Goal: Check status: Check status

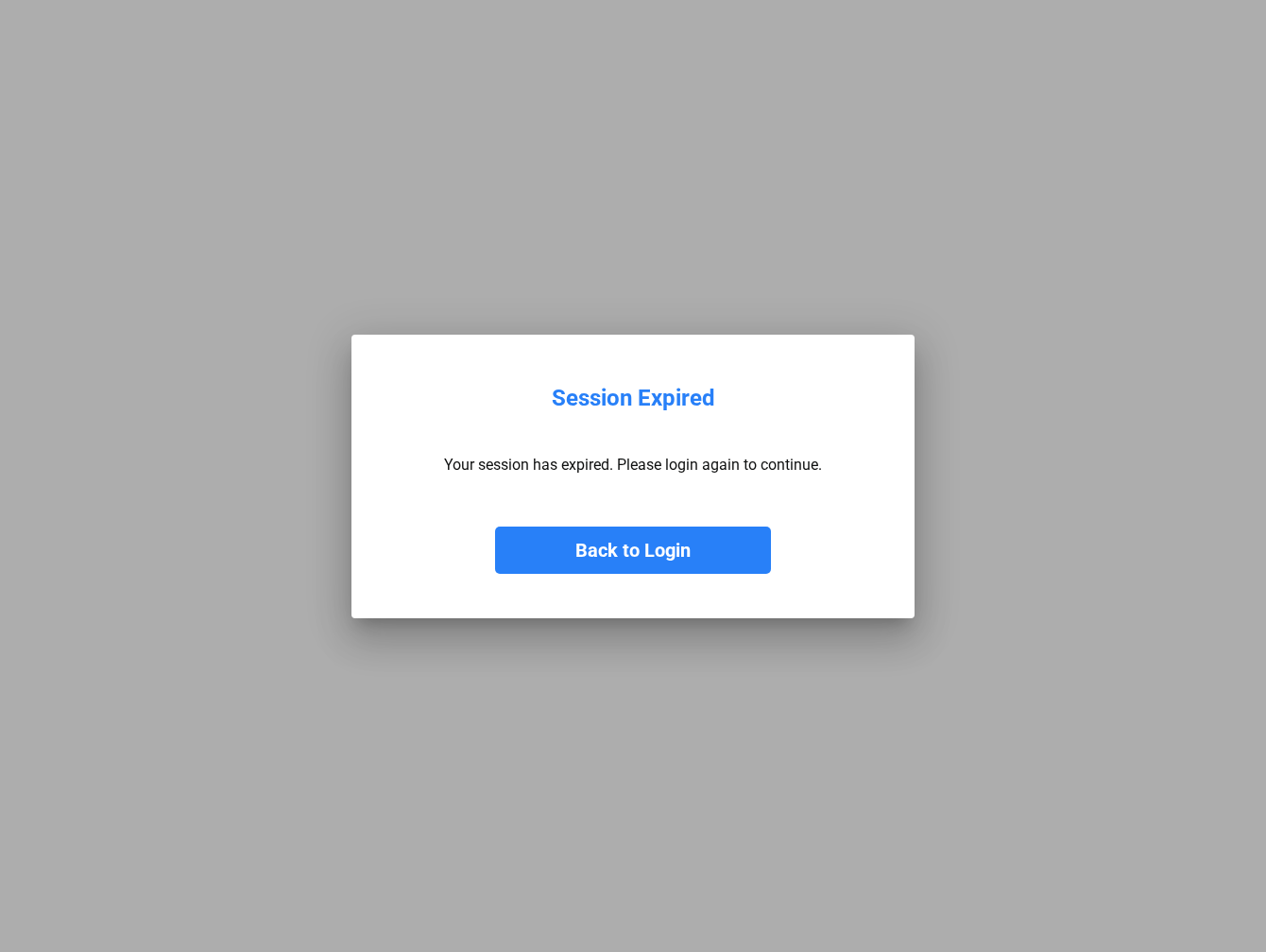
click at [684, 561] on button "Back to Login" at bounding box center [633, 550] width 276 height 48
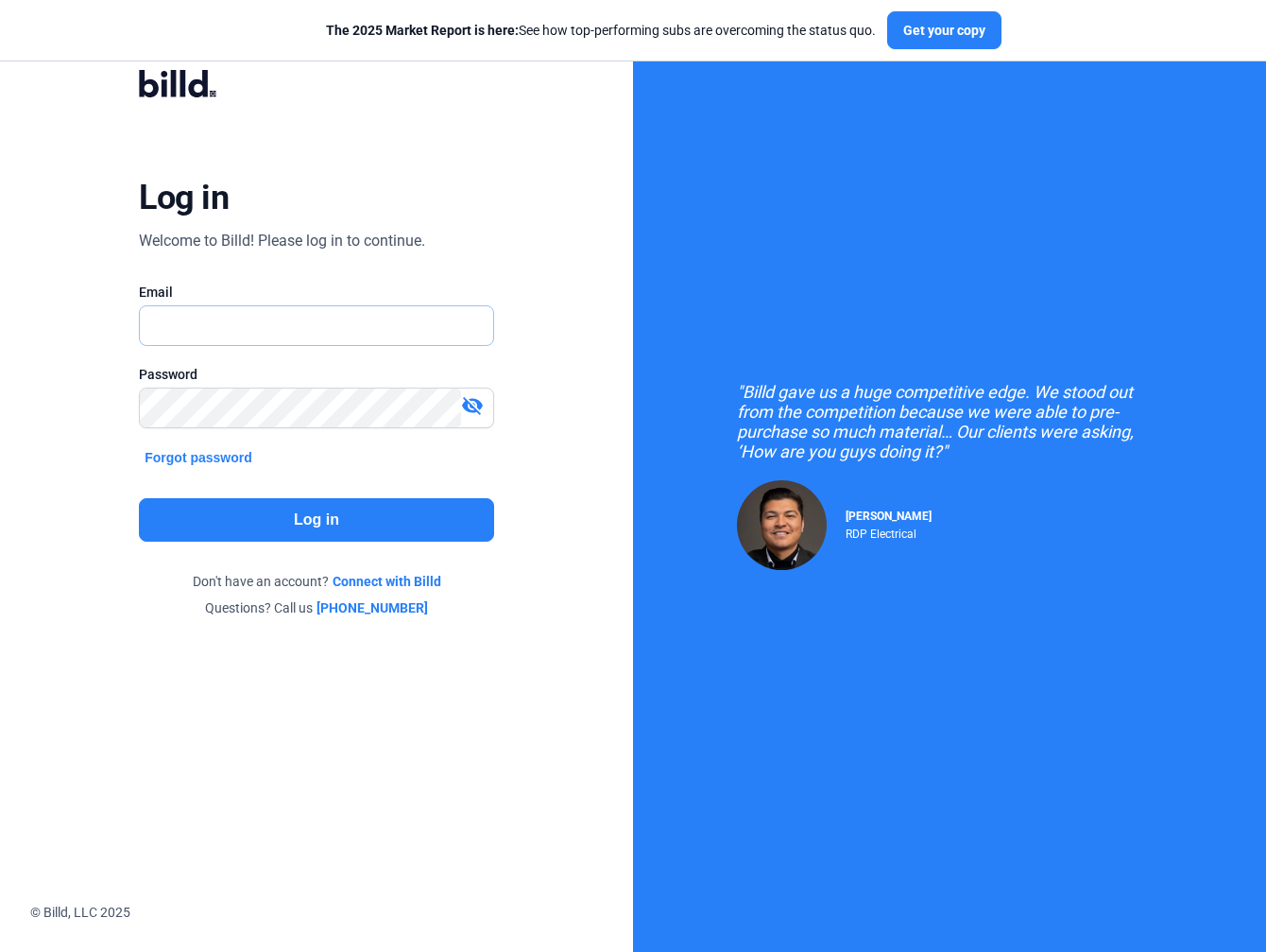
type input "[PERSON_NAME][EMAIL_ADDRESS][DOMAIN_NAME]"
click at [361, 525] on button "Log in" at bounding box center [316, 520] width 355 height 44
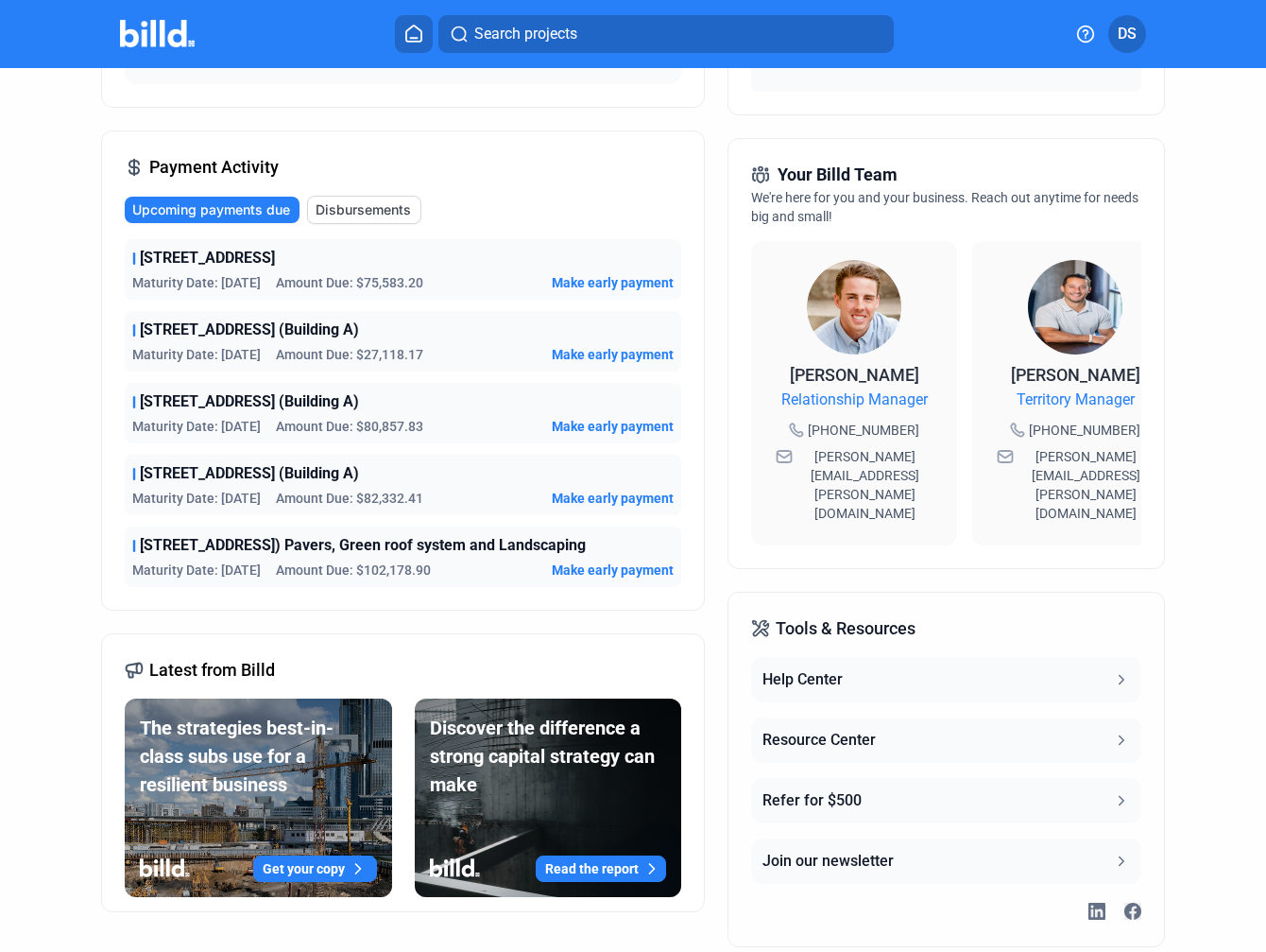
scroll to position [440, 0]
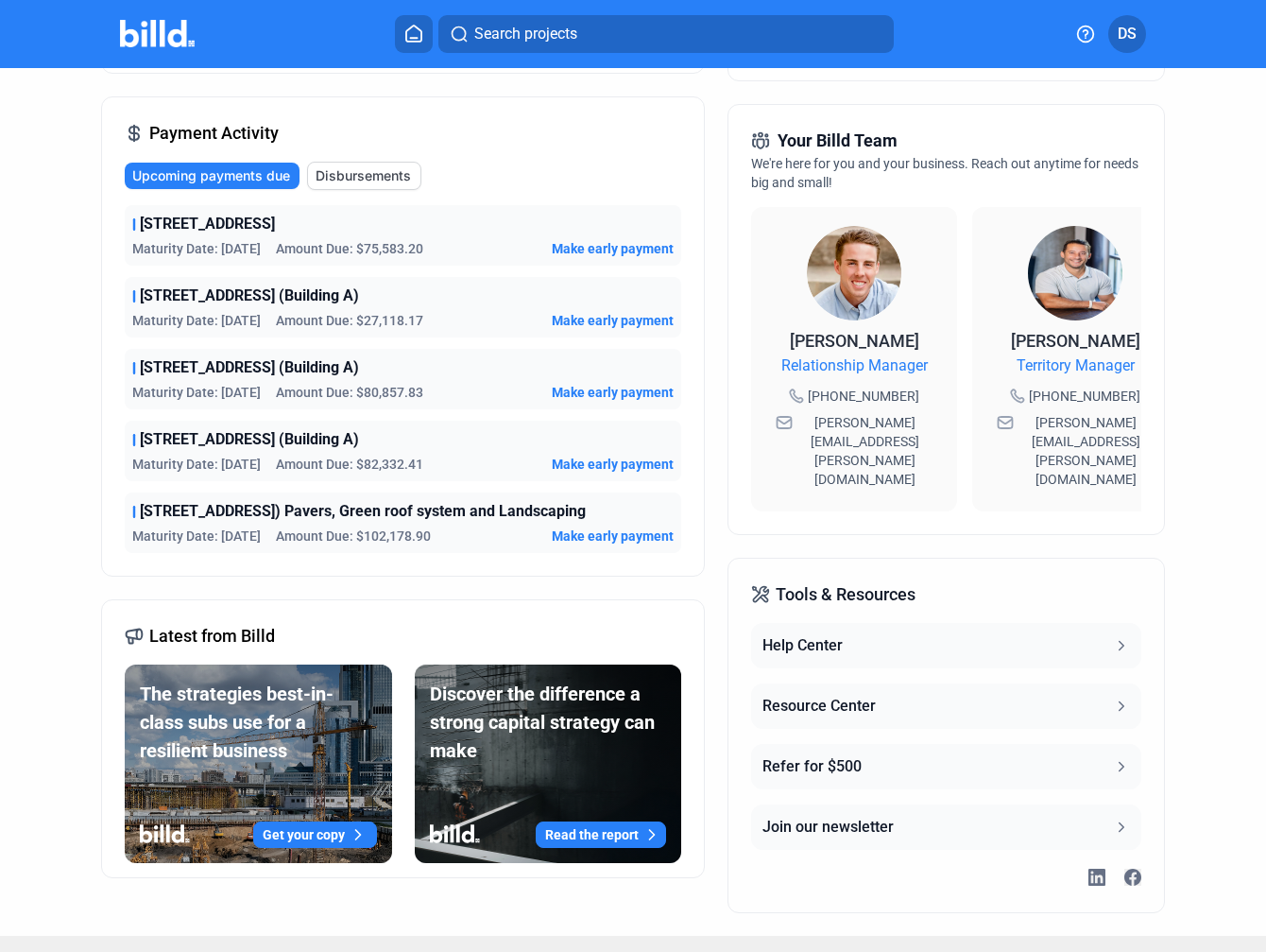
click at [272, 512] on span "[STREET_ADDRESS]) Pavers, Green roof system and Landscaping" at bounding box center [363, 511] width 446 height 23
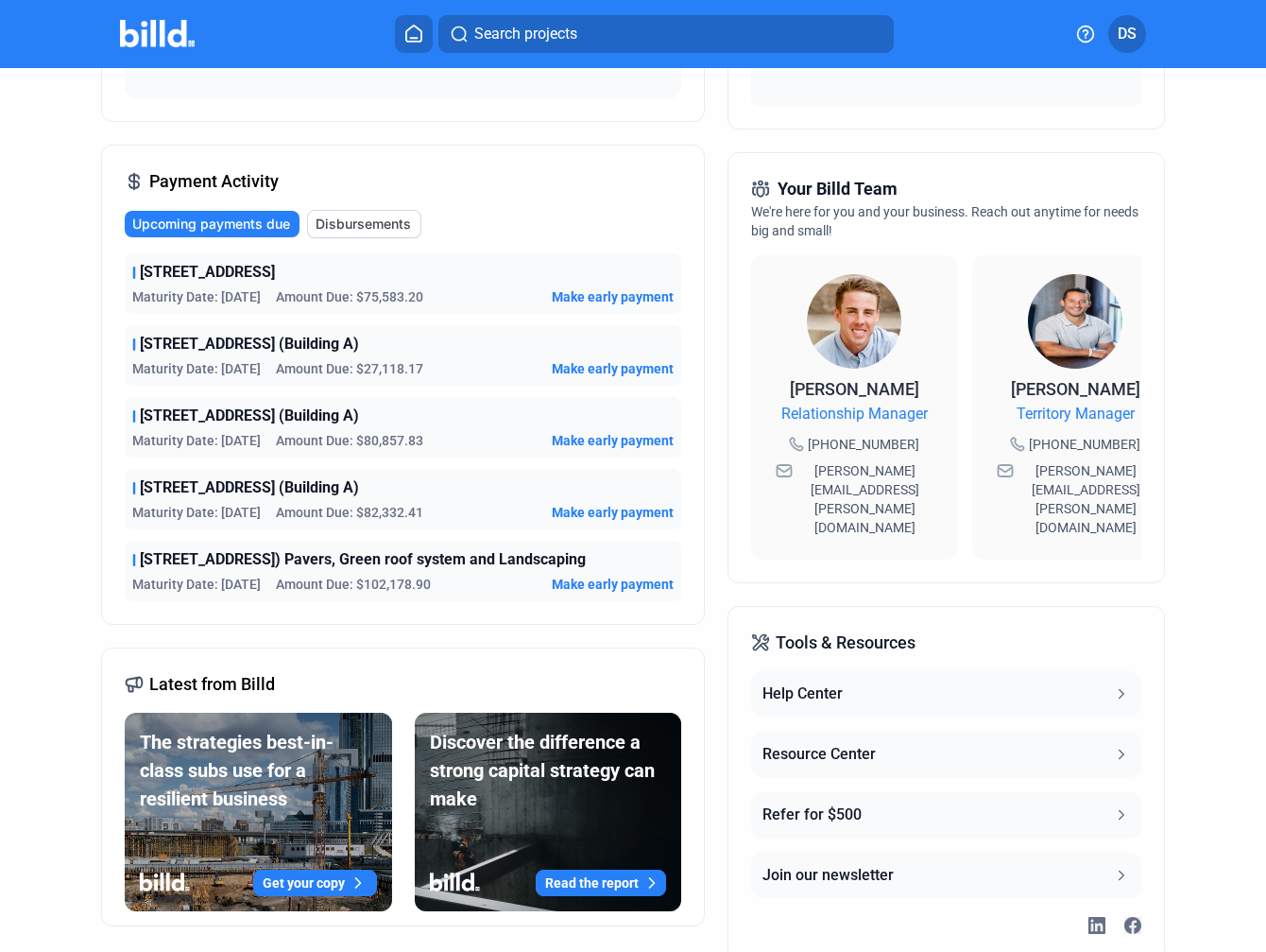
scroll to position [345, 0]
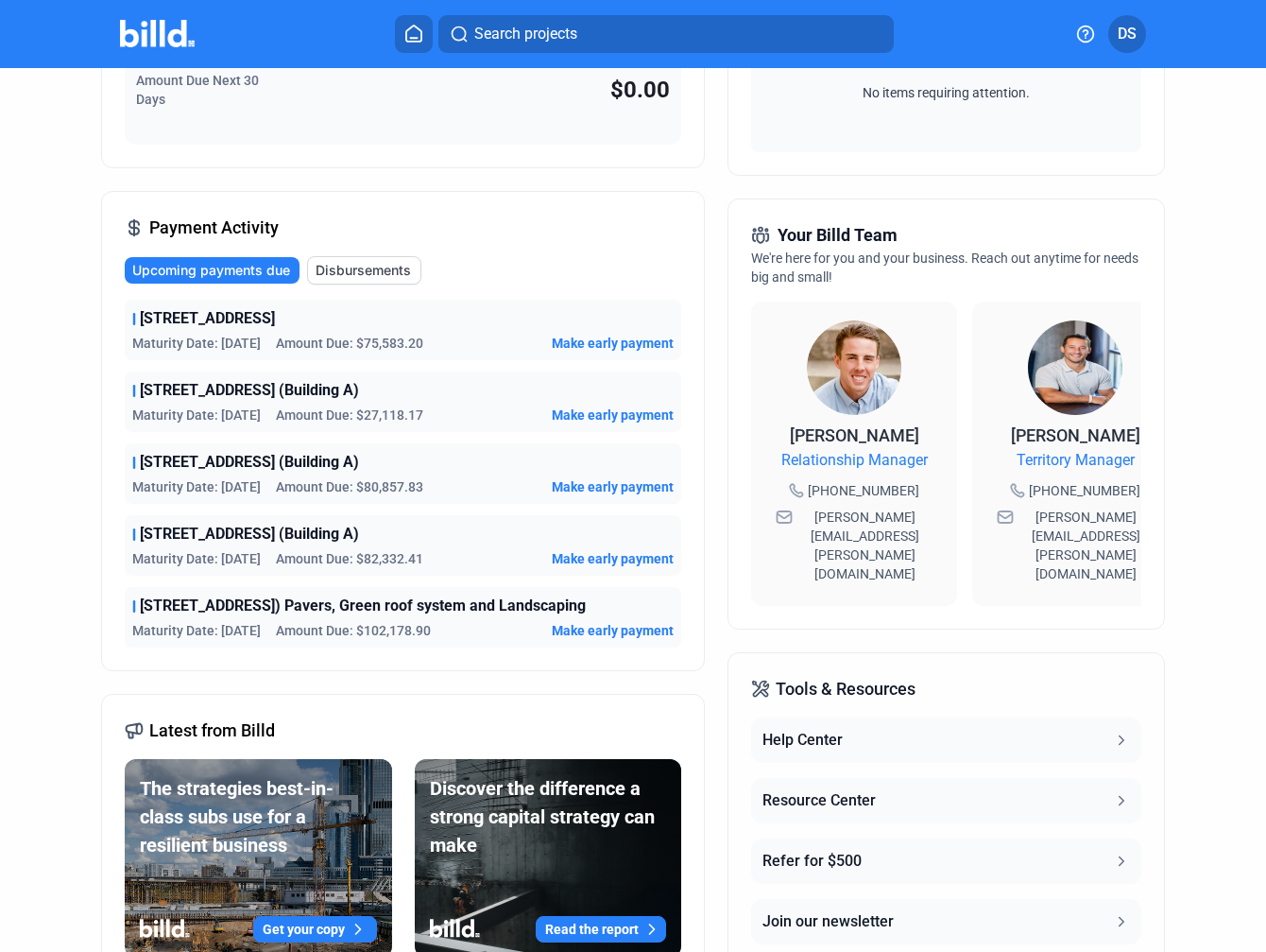
click at [342, 261] on span "Disbursements" at bounding box center [364, 270] width 95 height 19
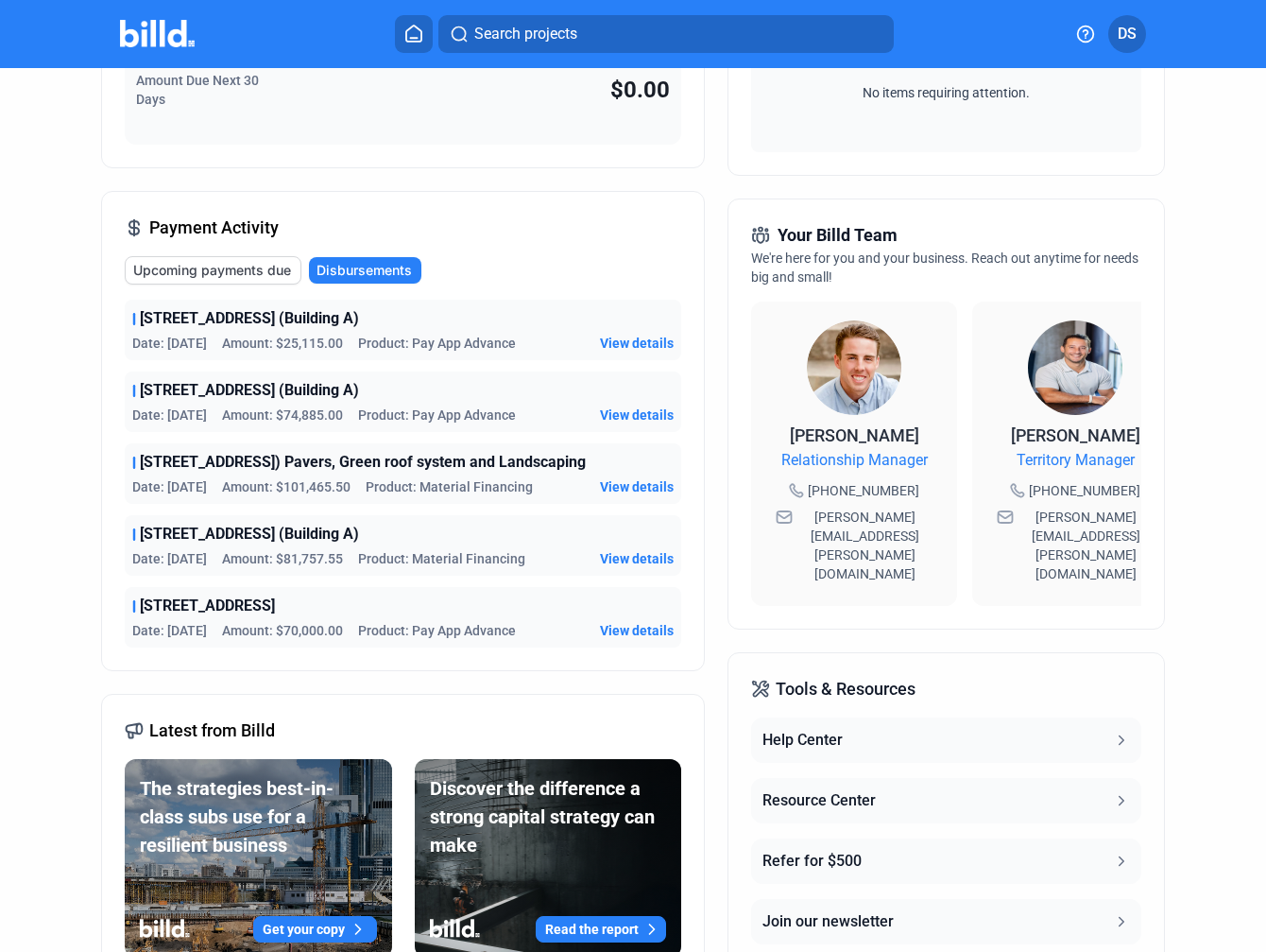
click at [268, 261] on span "Upcoming payments due" at bounding box center [212, 270] width 158 height 19
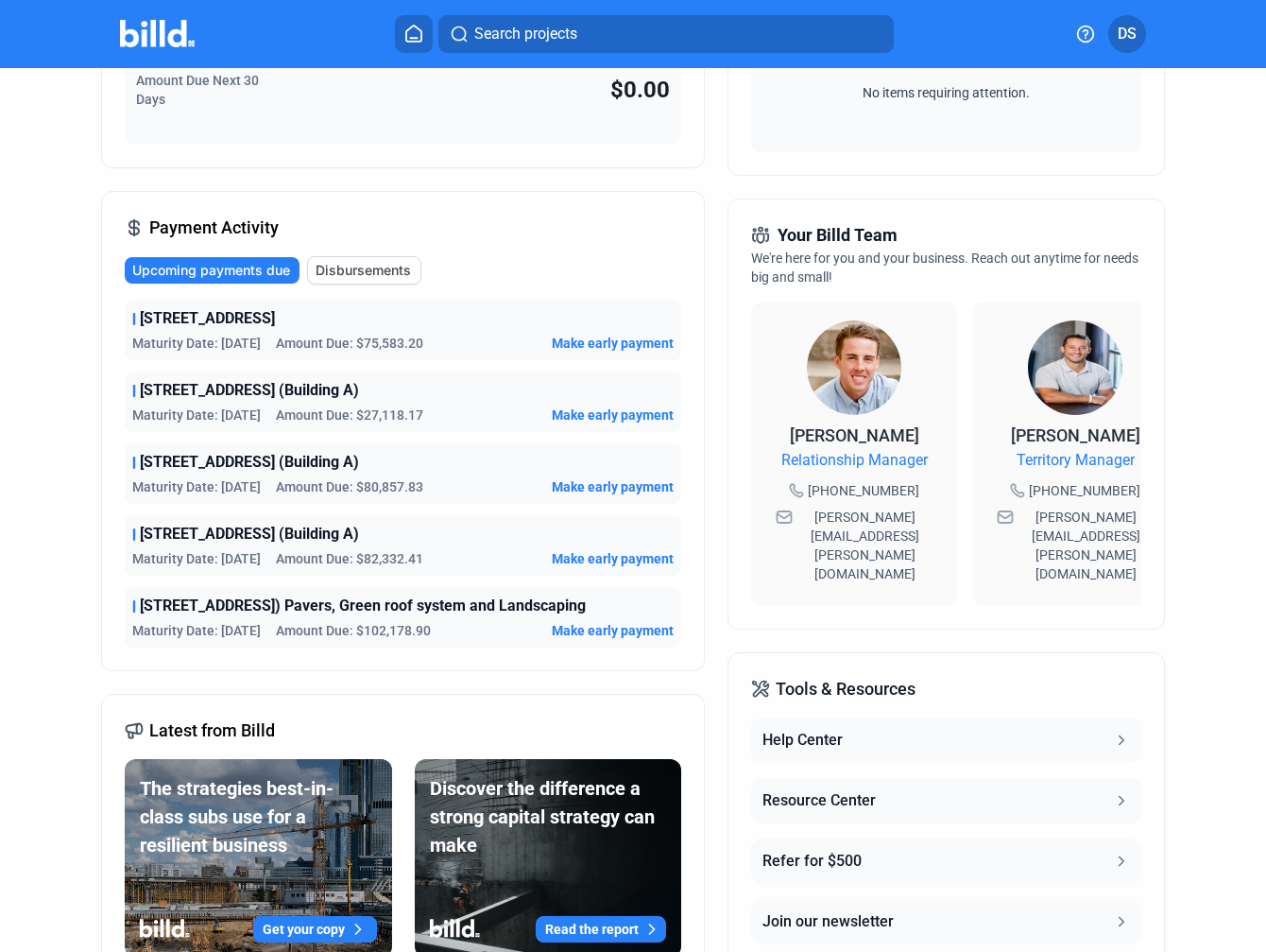
click at [343, 269] on span "Disbursements" at bounding box center [364, 270] width 95 height 19
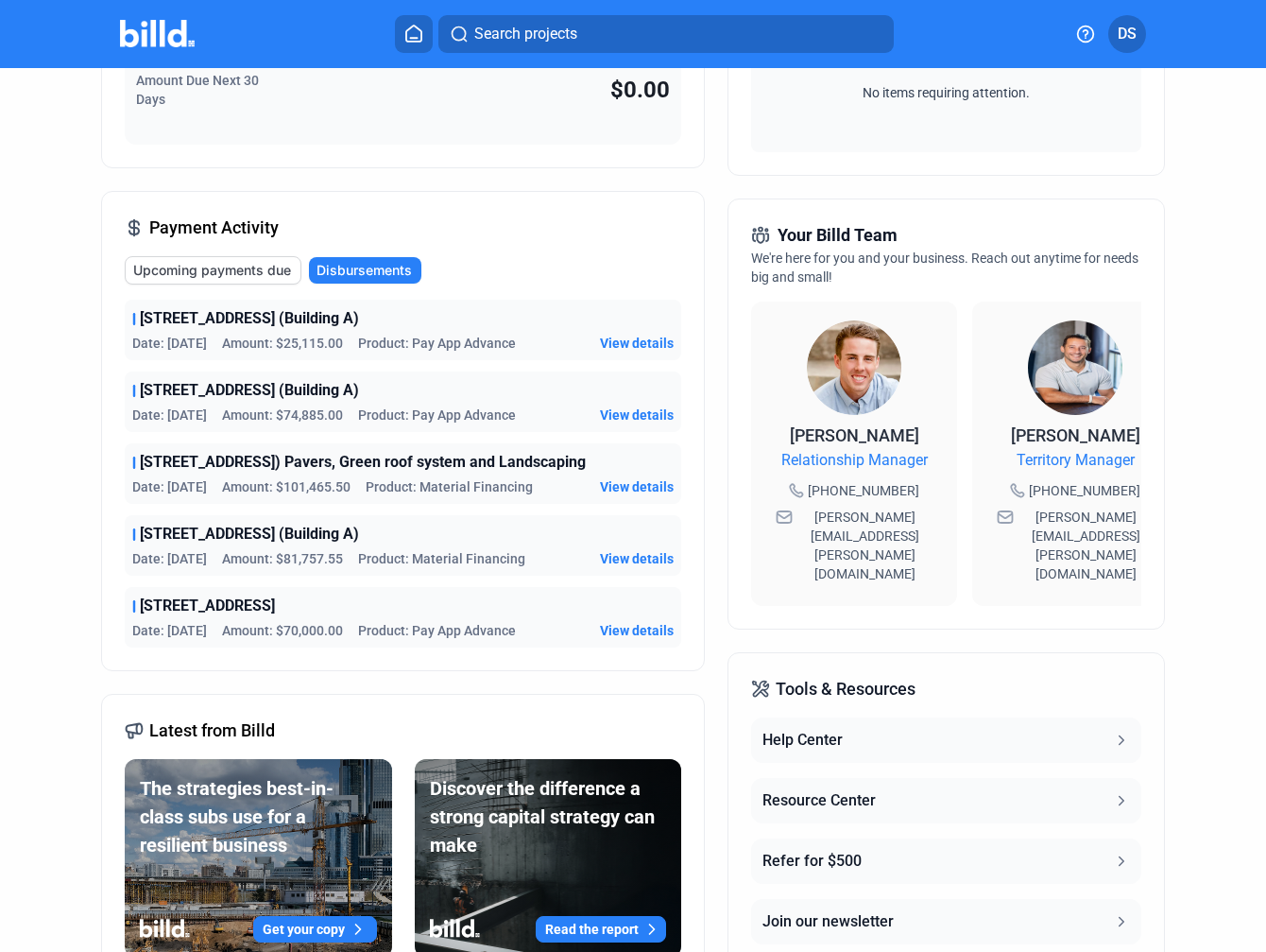
click at [292, 268] on button "Upcoming payments due" at bounding box center [213, 270] width 177 height 29
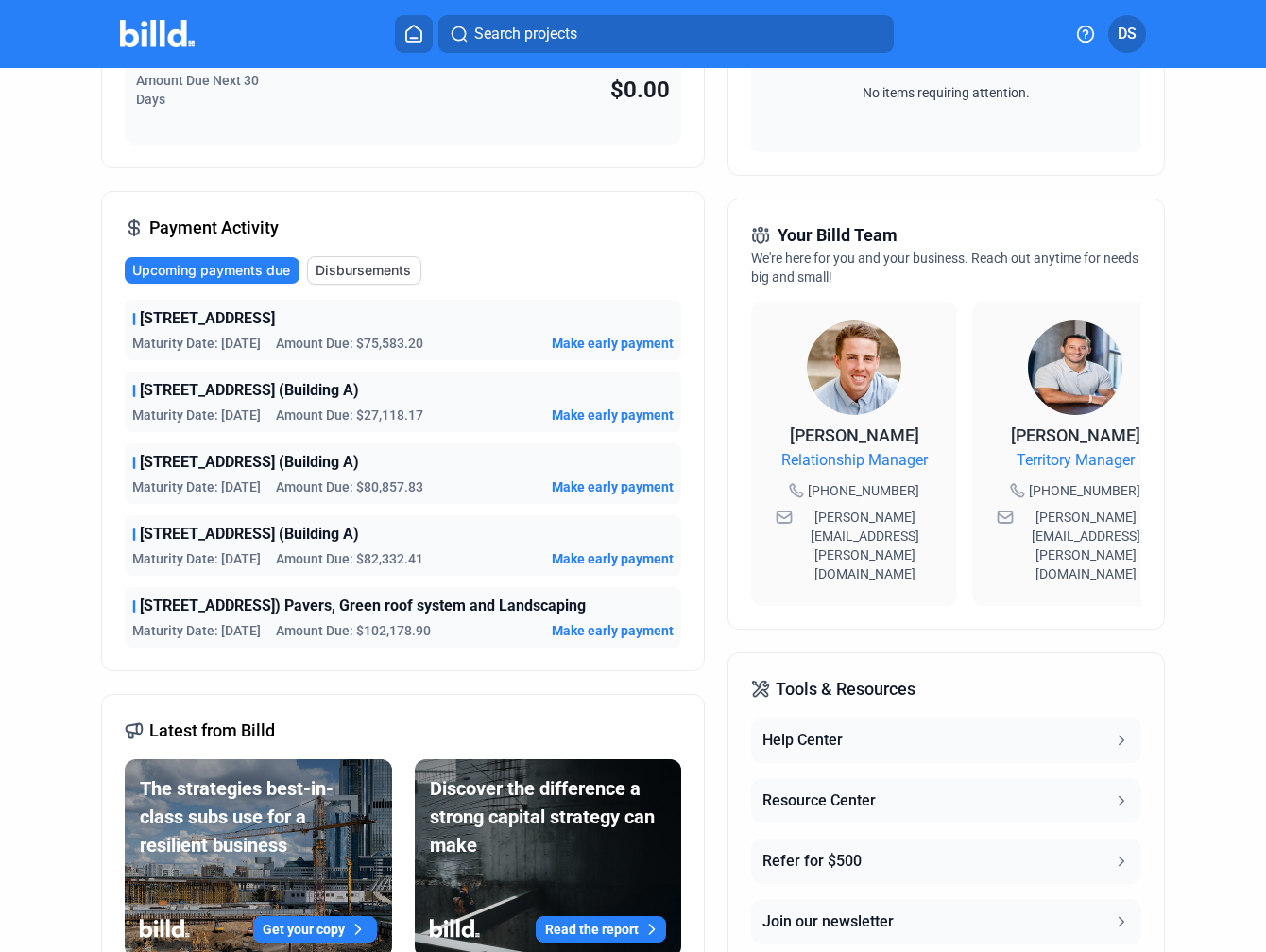
click at [353, 268] on span "Disbursements" at bounding box center [364, 270] width 95 height 19
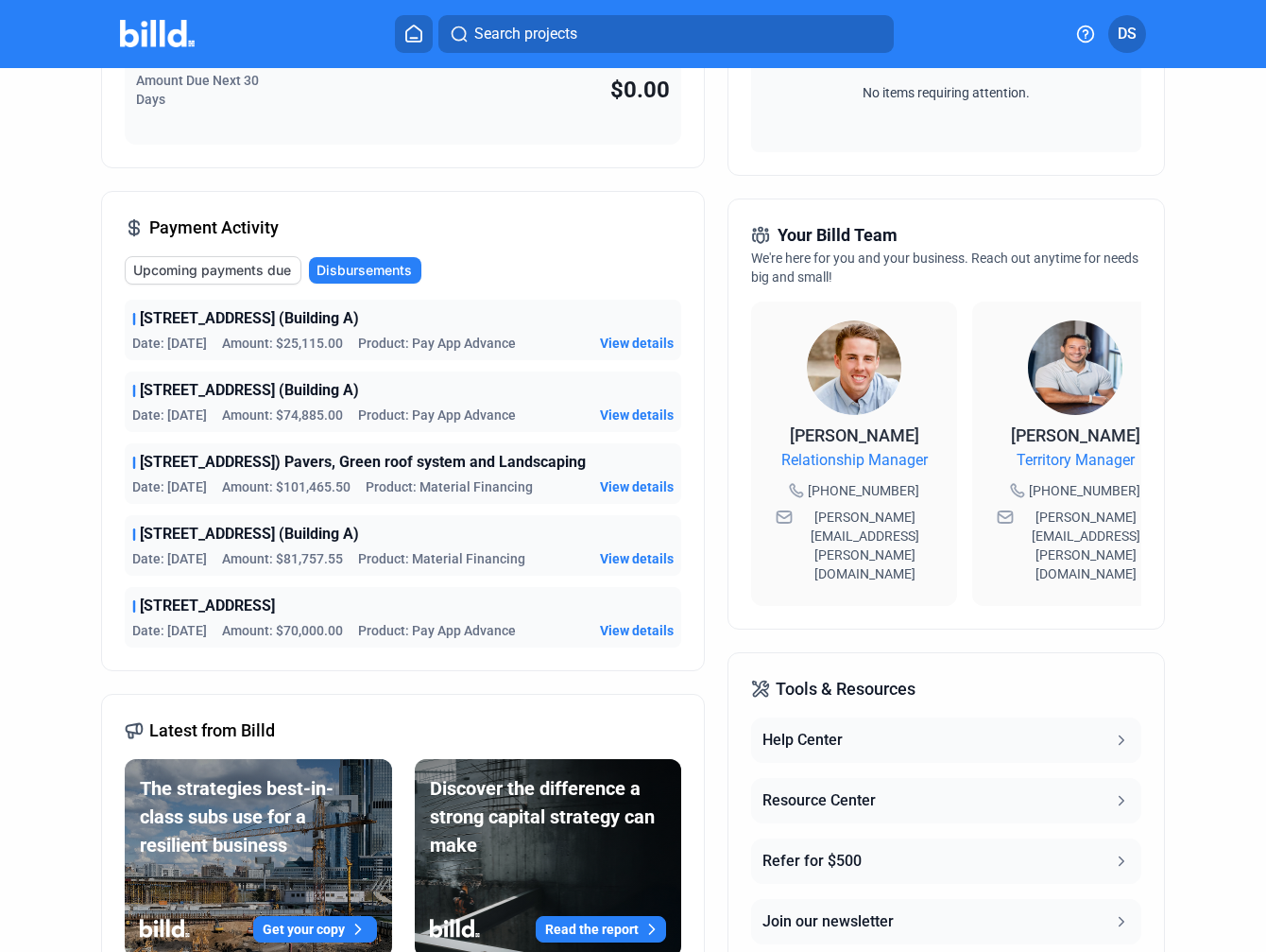
click at [263, 261] on span "Upcoming payments due" at bounding box center [212, 270] width 158 height 19
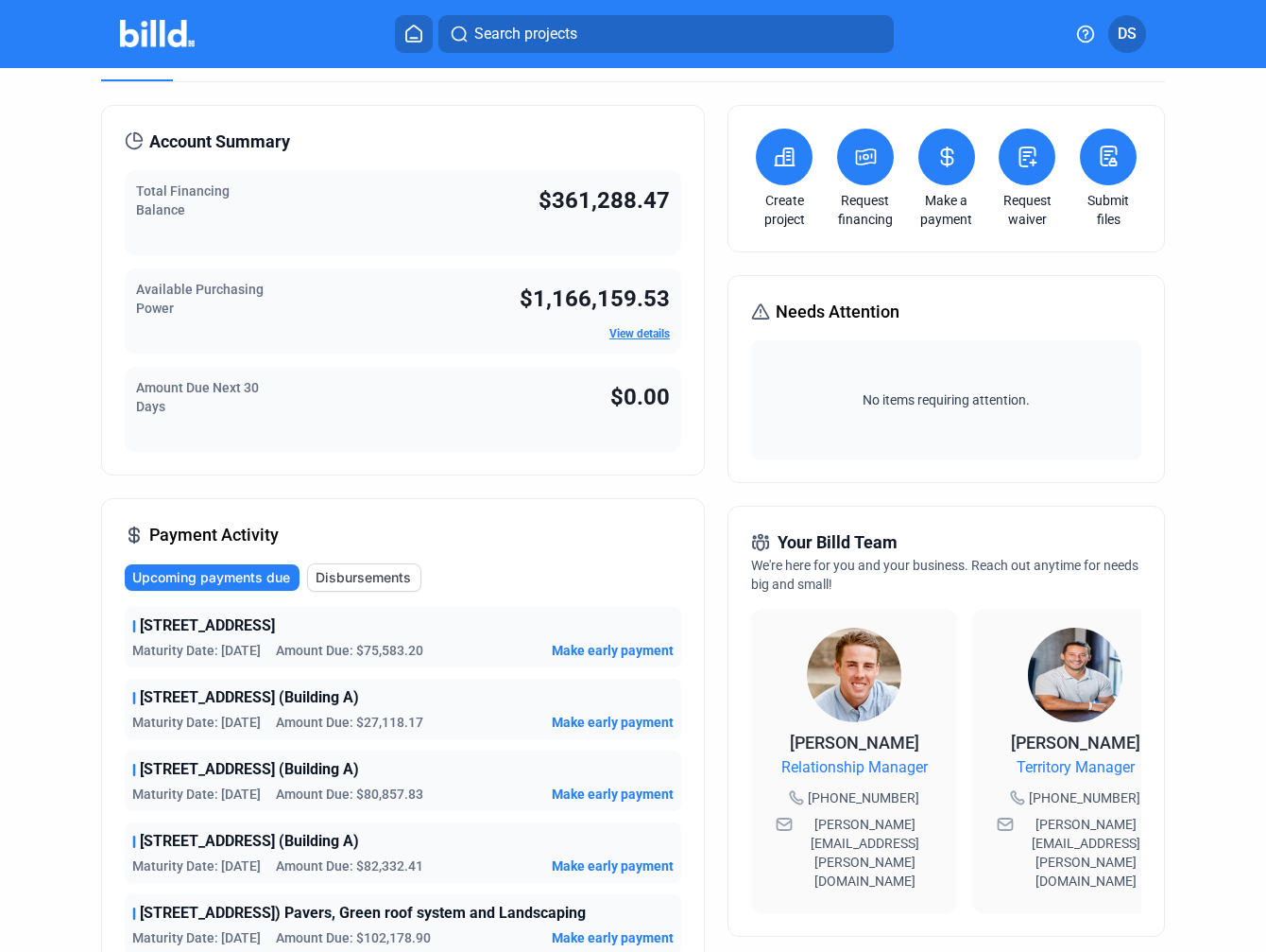
scroll to position [0, 0]
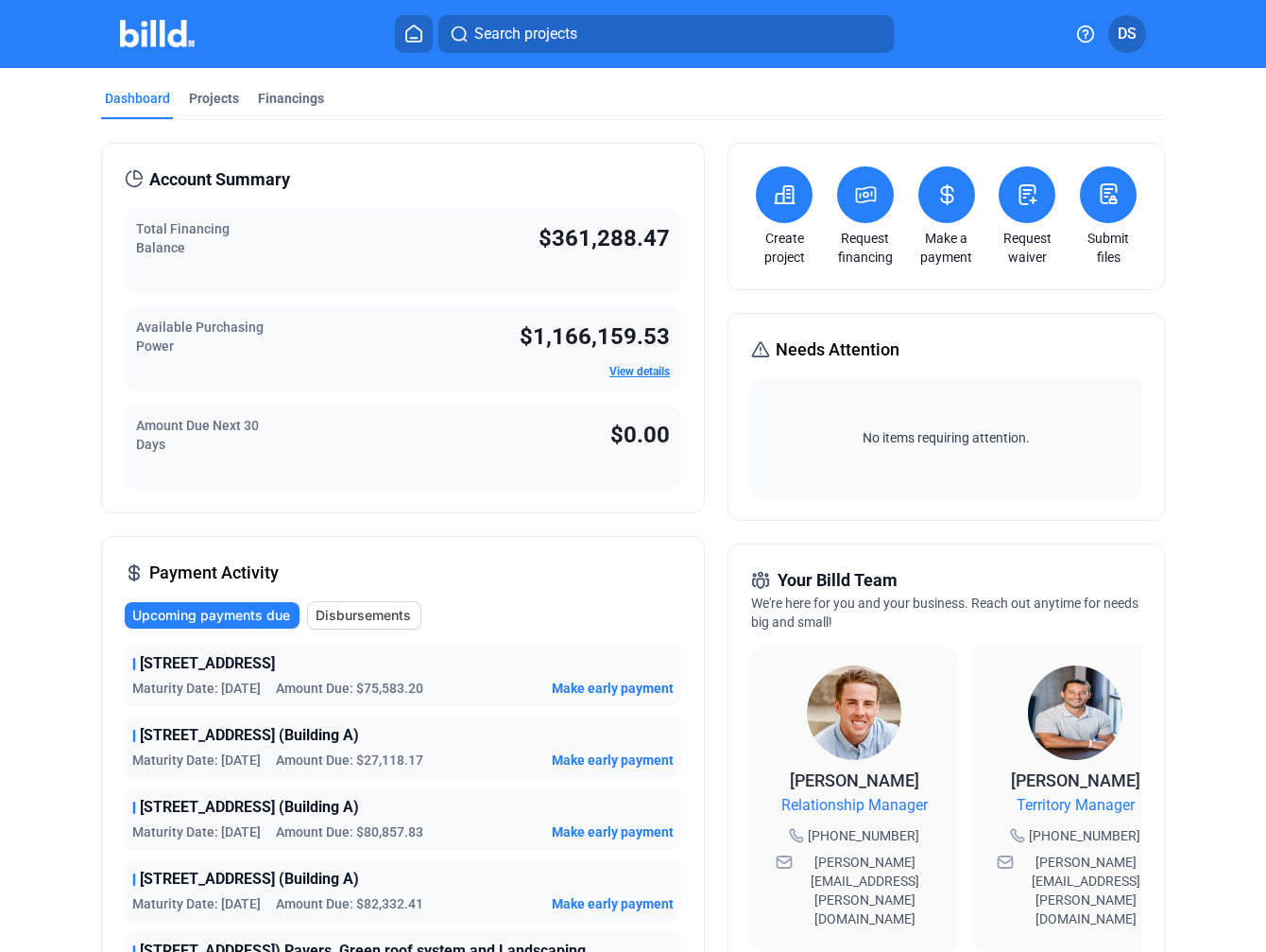
click at [514, 449] on div "Amount Due Next 30 Days $0.00" at bounding box center [403, 446] width 557 height 85
